Goal: Information Seeking & Learning: Learn about a topic

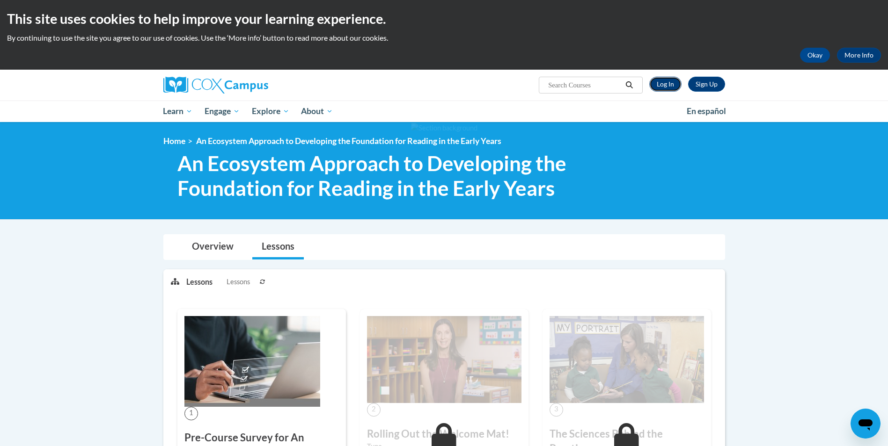
click at [669, 88] on link "Log In" at bounding box center [665, 84] width 32 height 15
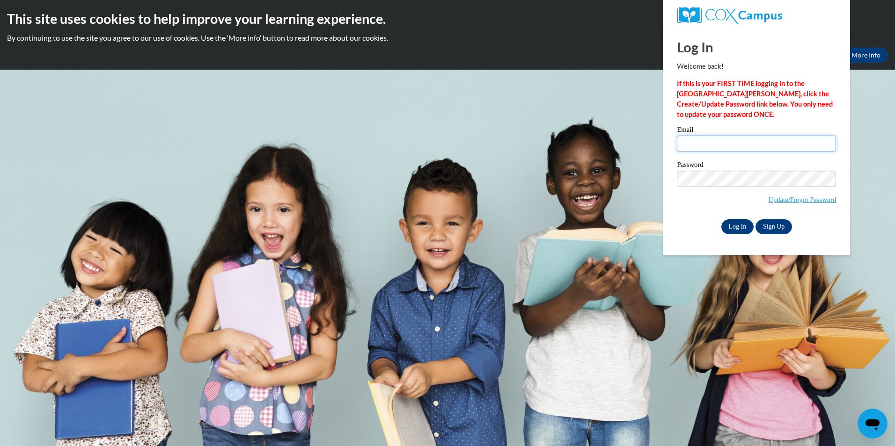
type input "theresaworona@tcbdd.org"
click at [732, 222] on input "Log In" at bounding box center [737, 226] width 33 height 15
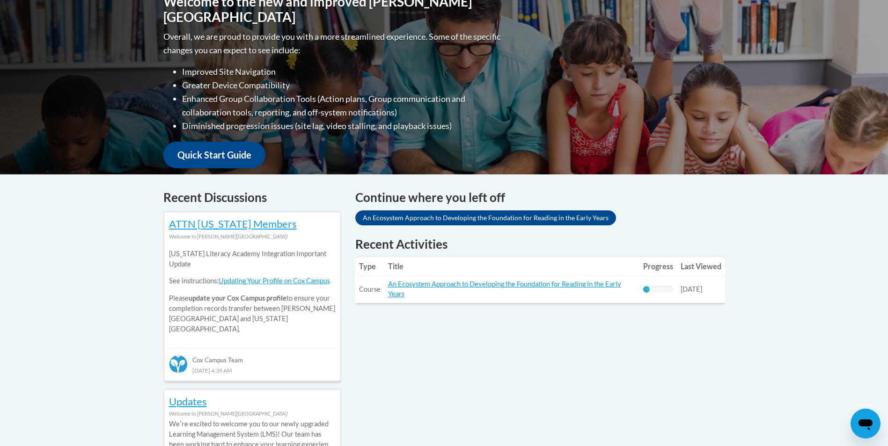
scroll to position [234, 0]
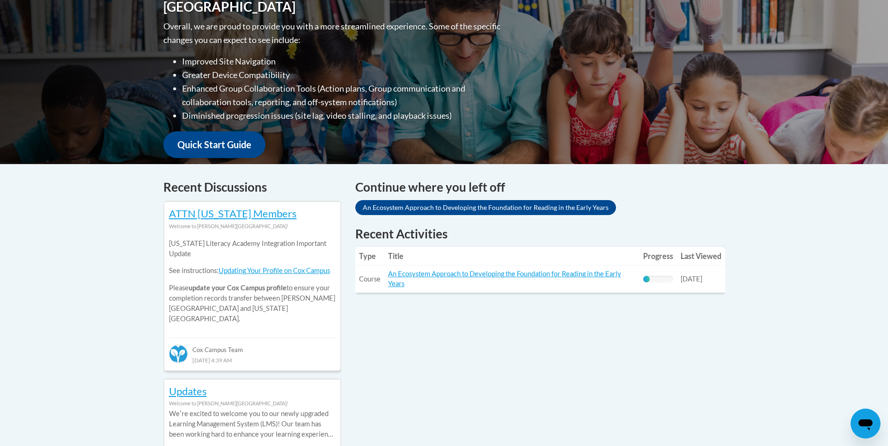
click at [451, 270] on td "Title: An Ecosystem Approach to Developing the Foundation for Reading in the Ea…" at bounding box center [511, 279] width 255 height 27
click at [452, 275] on link "An Ecosystem Approach to Developing the Foundation for Reading in the Early Yea…" at bounding box center [504, 279] width 233 height 18
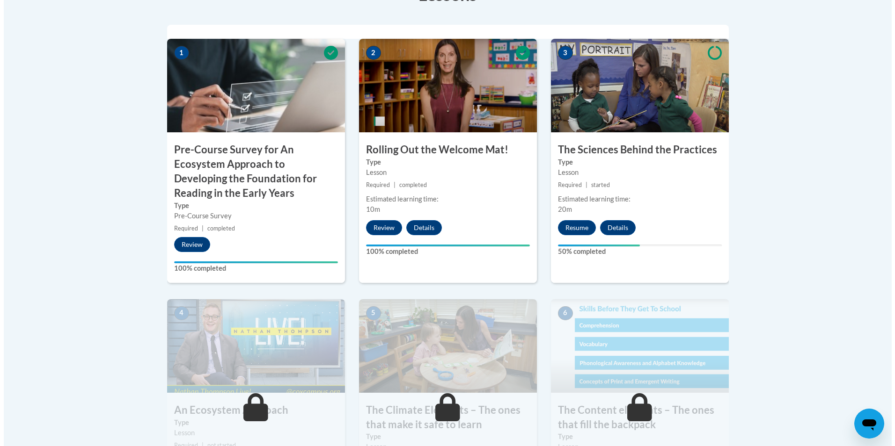
scroll to position [328, 0]
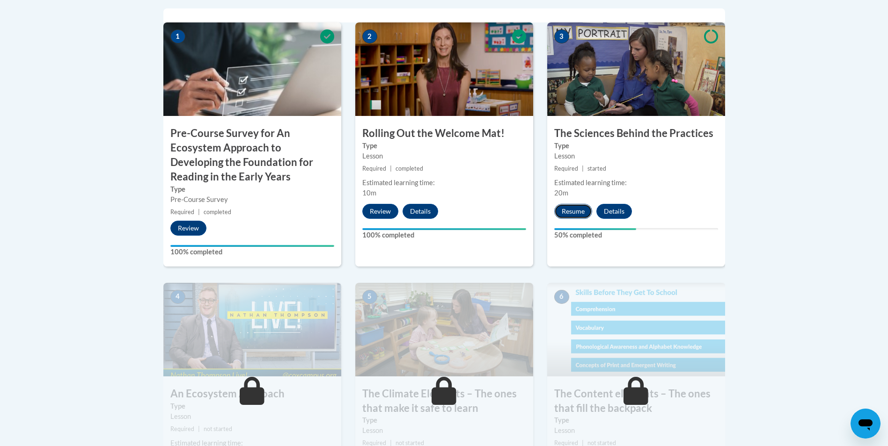
click at [581, 207] on button "Resume" at bounding box center [573, 211] width 38 height 15
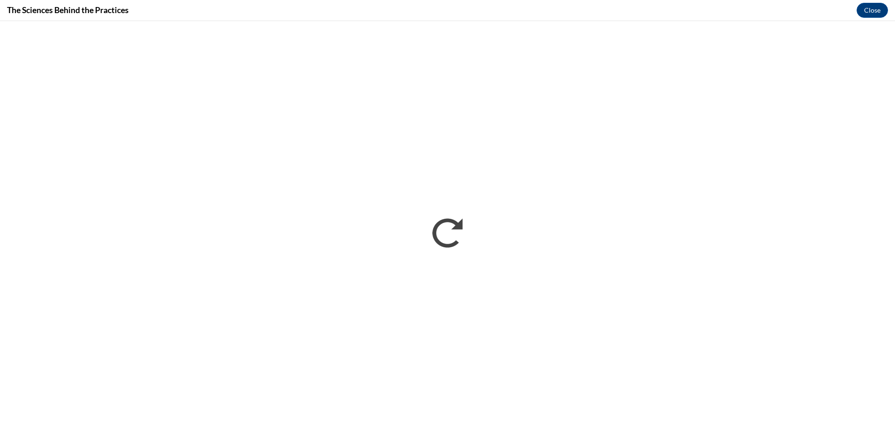
scroll to position [0, 0]
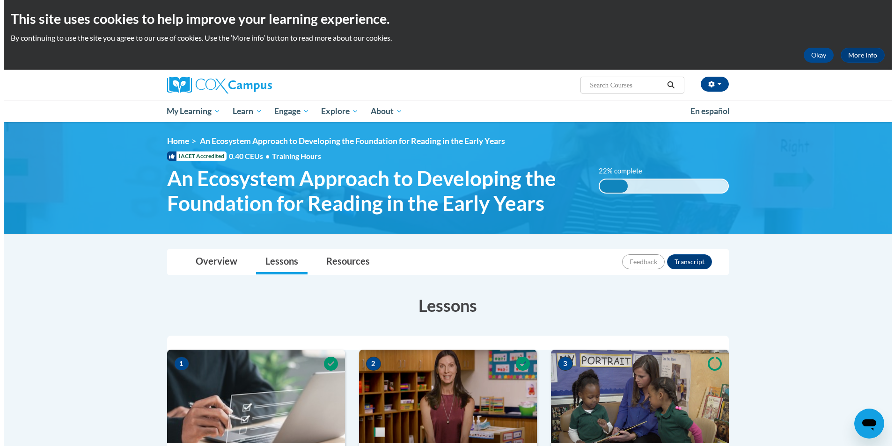
scroll to position [328, 0]
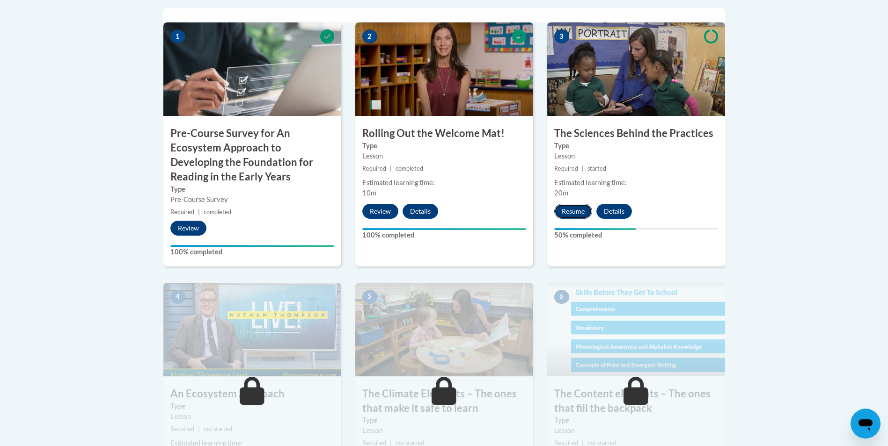
click at [571, 211] on button "Resume" at bounding box center [573, 211] width 38 height 15
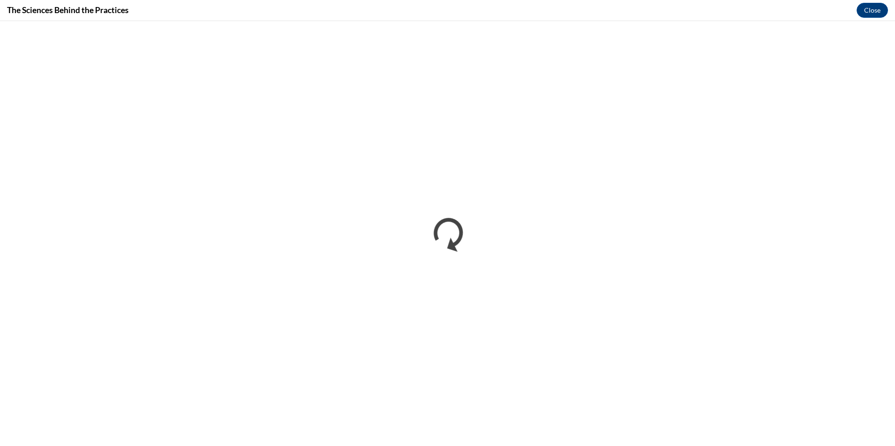
scroll to position [0, 0]
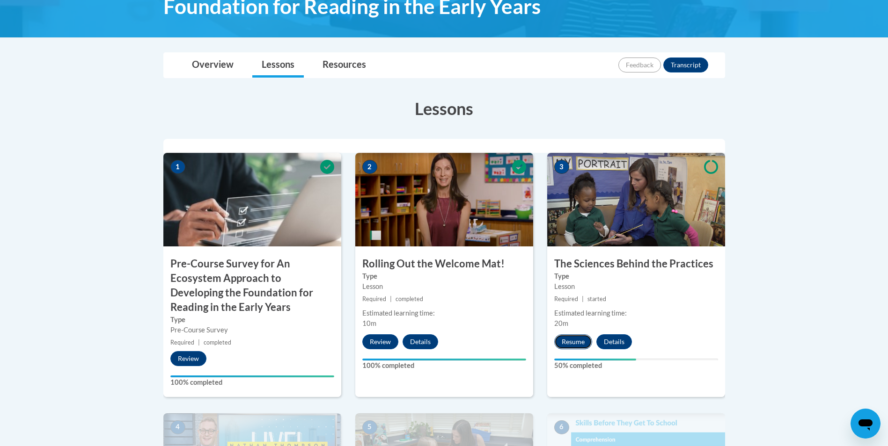
click at [568, 340] on button "Resume" at bounding box center [573, 342] width 38 height 15
